Goal: Understand process/instructions: Learn how to perform a task or action

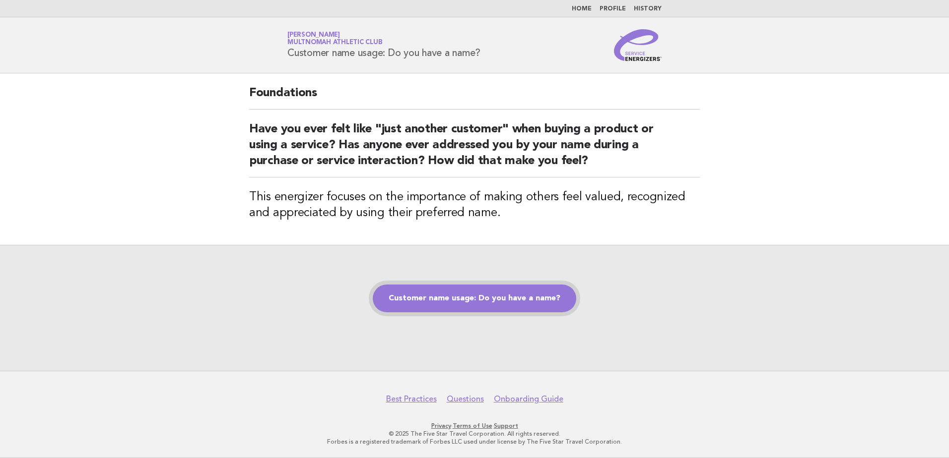
click at [480, 309] on link "Customer name usage: Do you have a name?" at bounding box center [474, 299] width 203 height 28
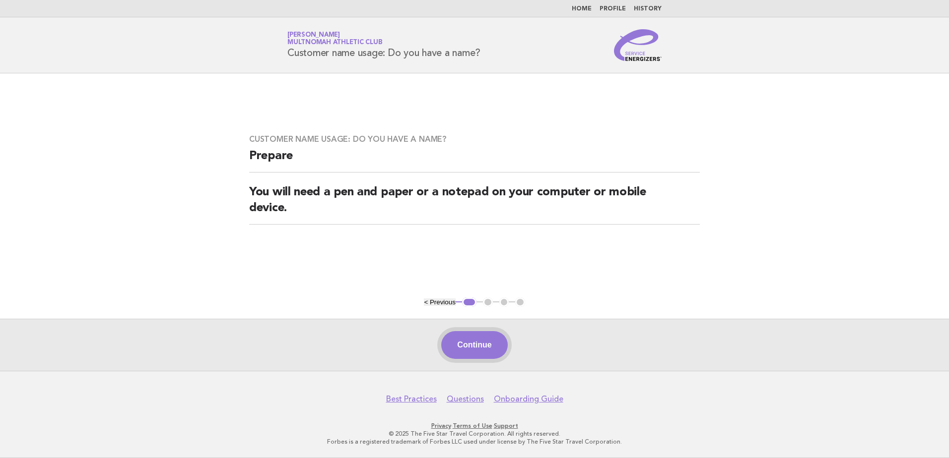
click at [474, 349] on button "Continue" at bounding box center [474, 345] width 66 height 28
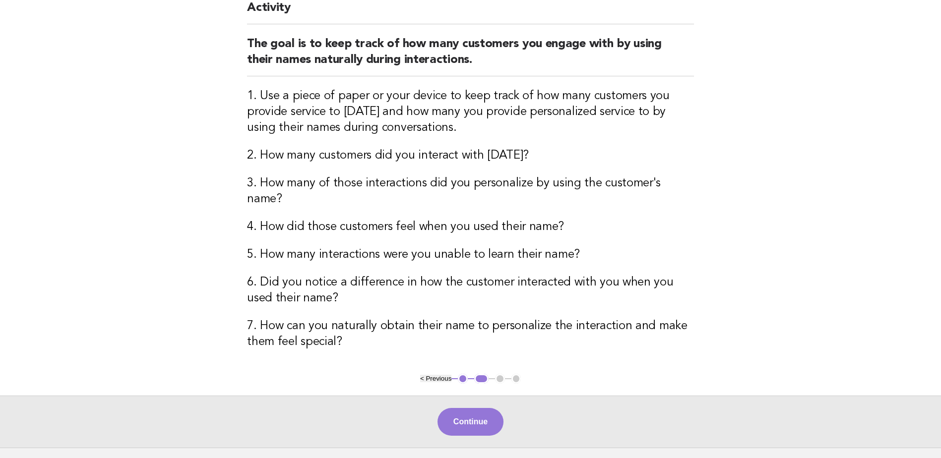
scroll to position [149, 0]
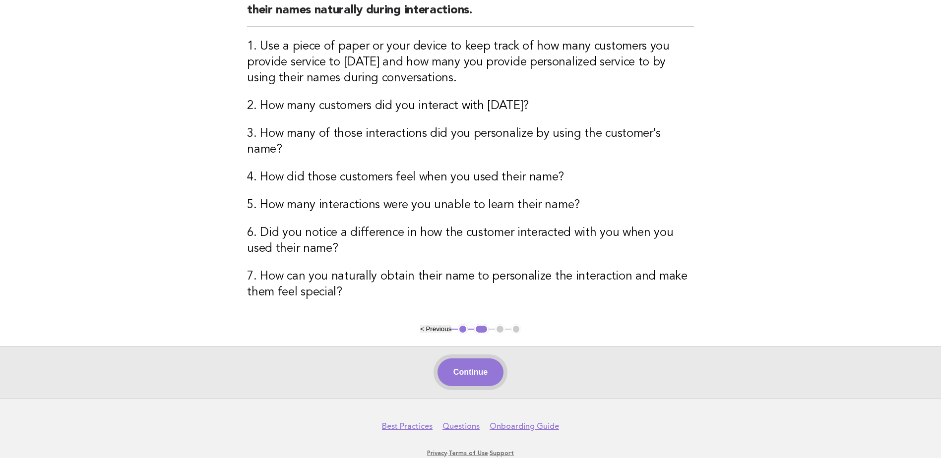
click at [486, 359] on button "Continue" at bounding box center [471, 373] width 66 height 28
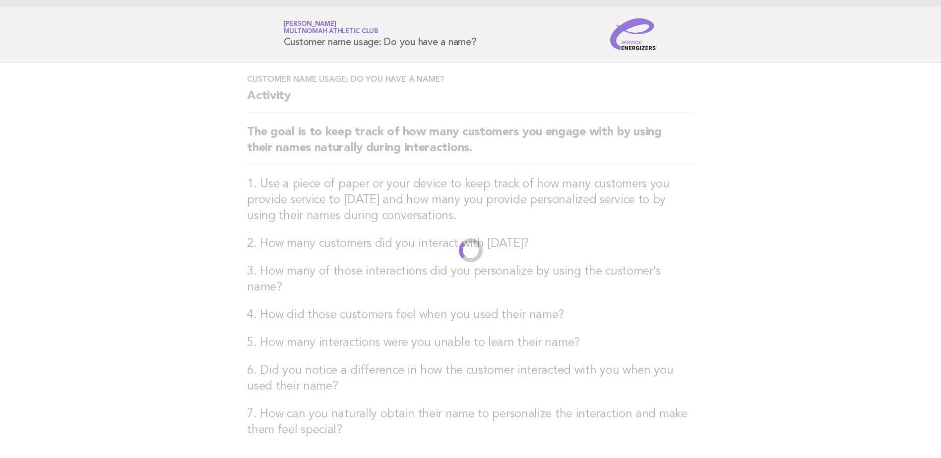
scroll to position [0, 0]
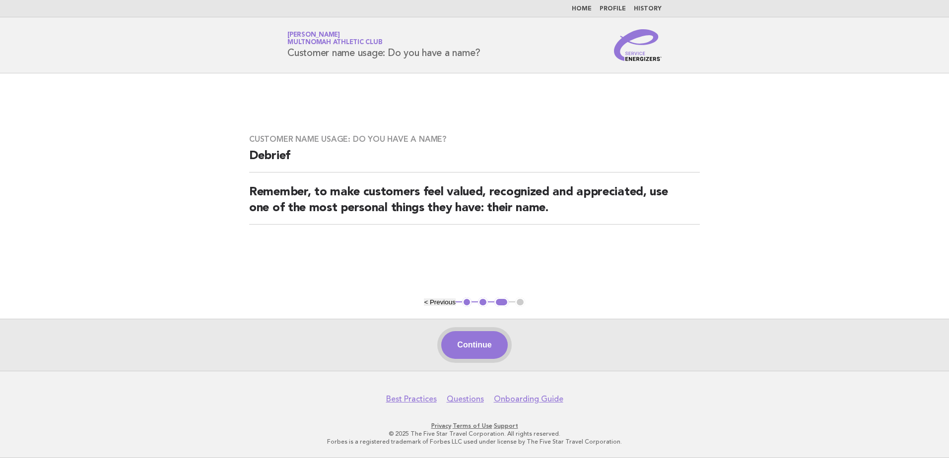
click at [492, 342] on button "Continue" at bounding box center [474, 345] width 66 height 28
